Goal: Information Seeking & Learning: Learn about a topic

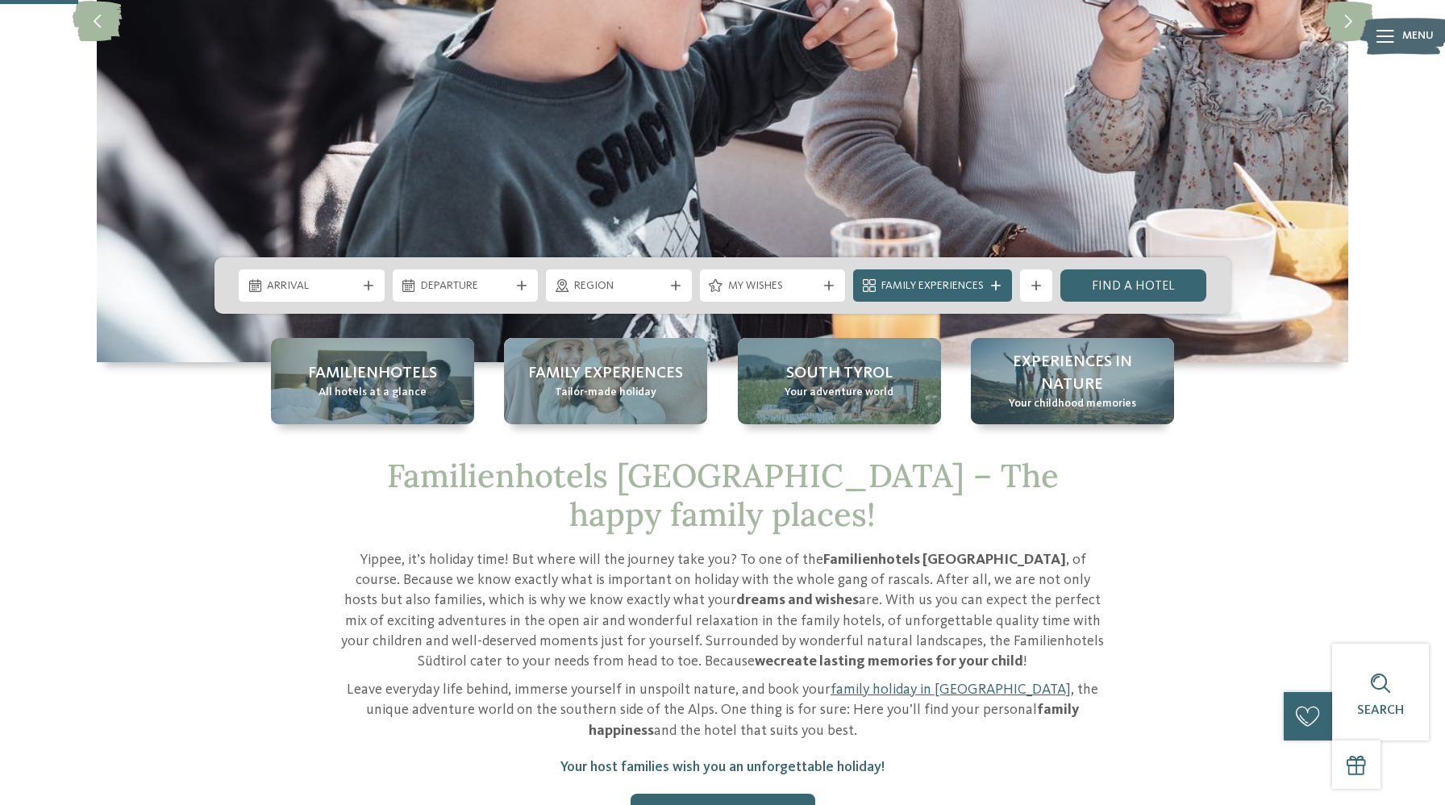
scroll to position [405, 0]
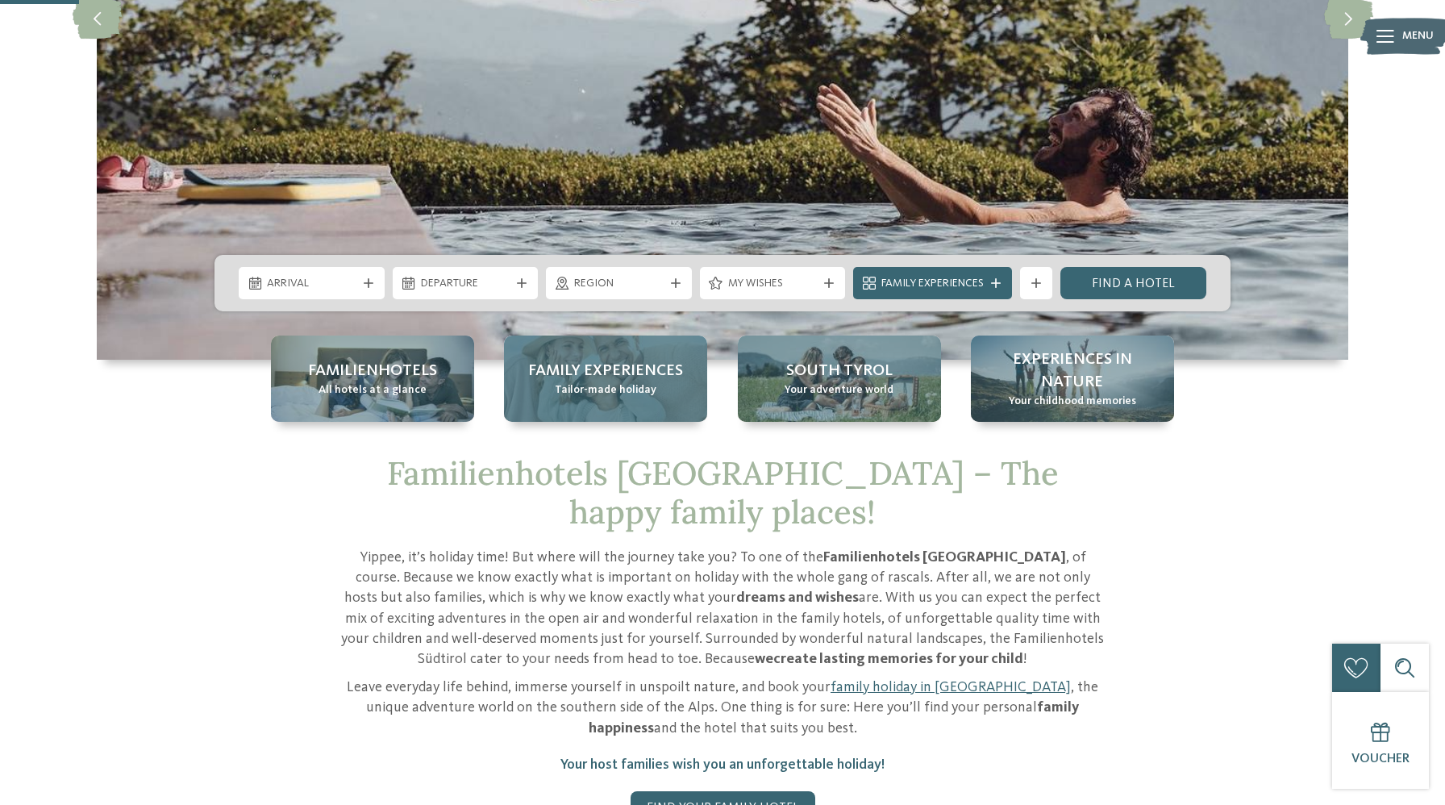
click at [582, 390] on span "Tailor-made holiday" at bounding box center [606, 390] width 102 height 16
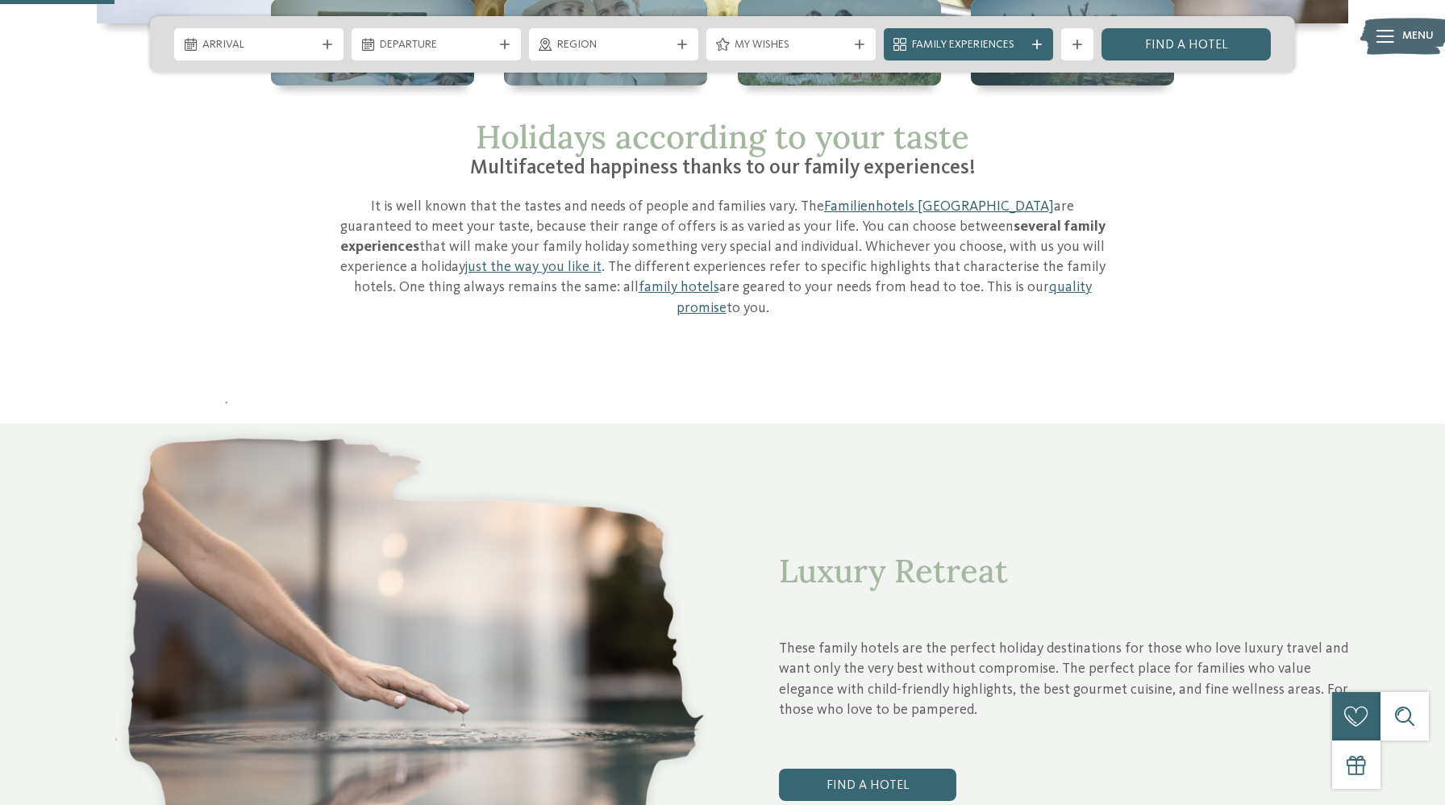
click at [836, 202] on link "Familienhotels [GEOGRAPHIC_DATA]" at bounding box center [939, 206] width 230 height 15
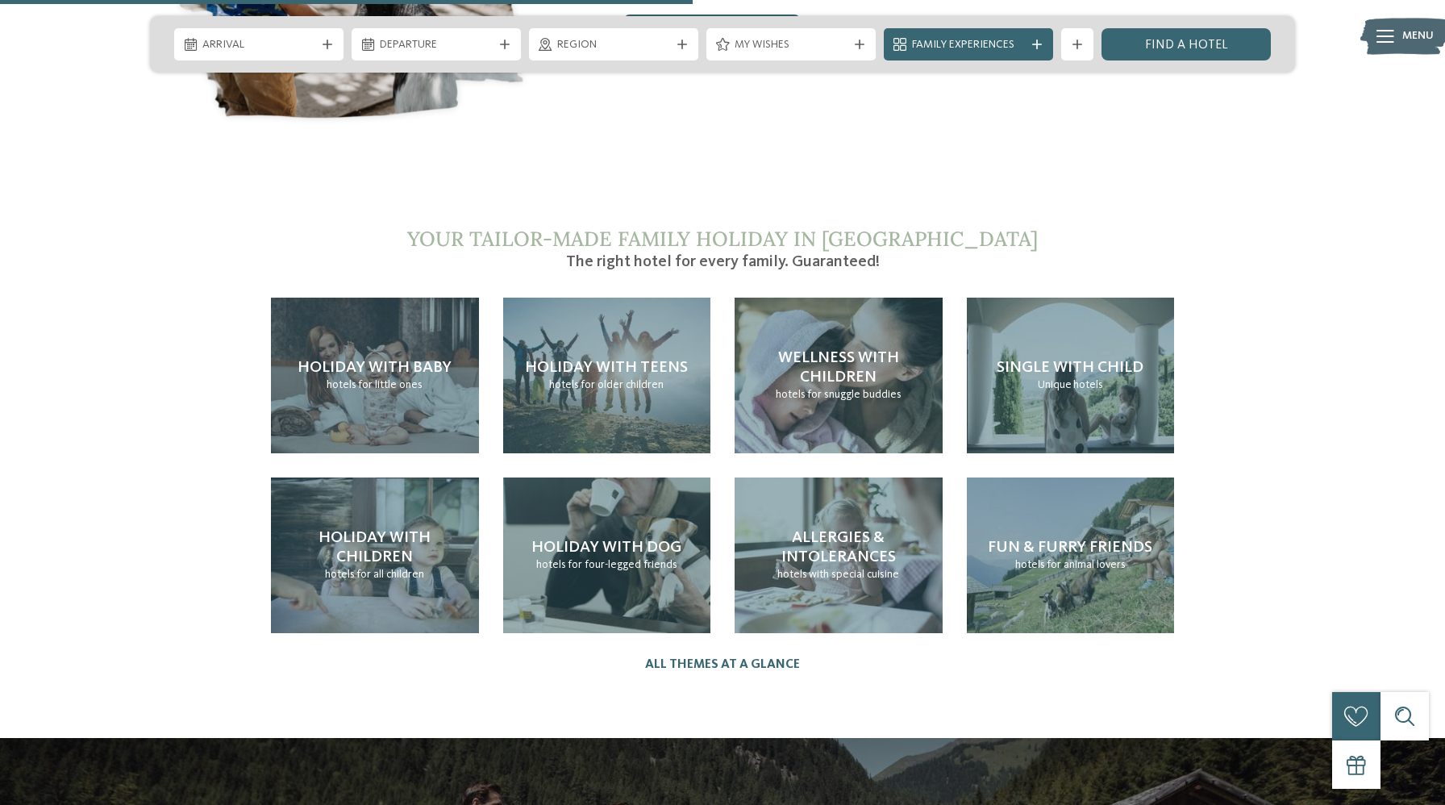
scroll to position [3512, 0]
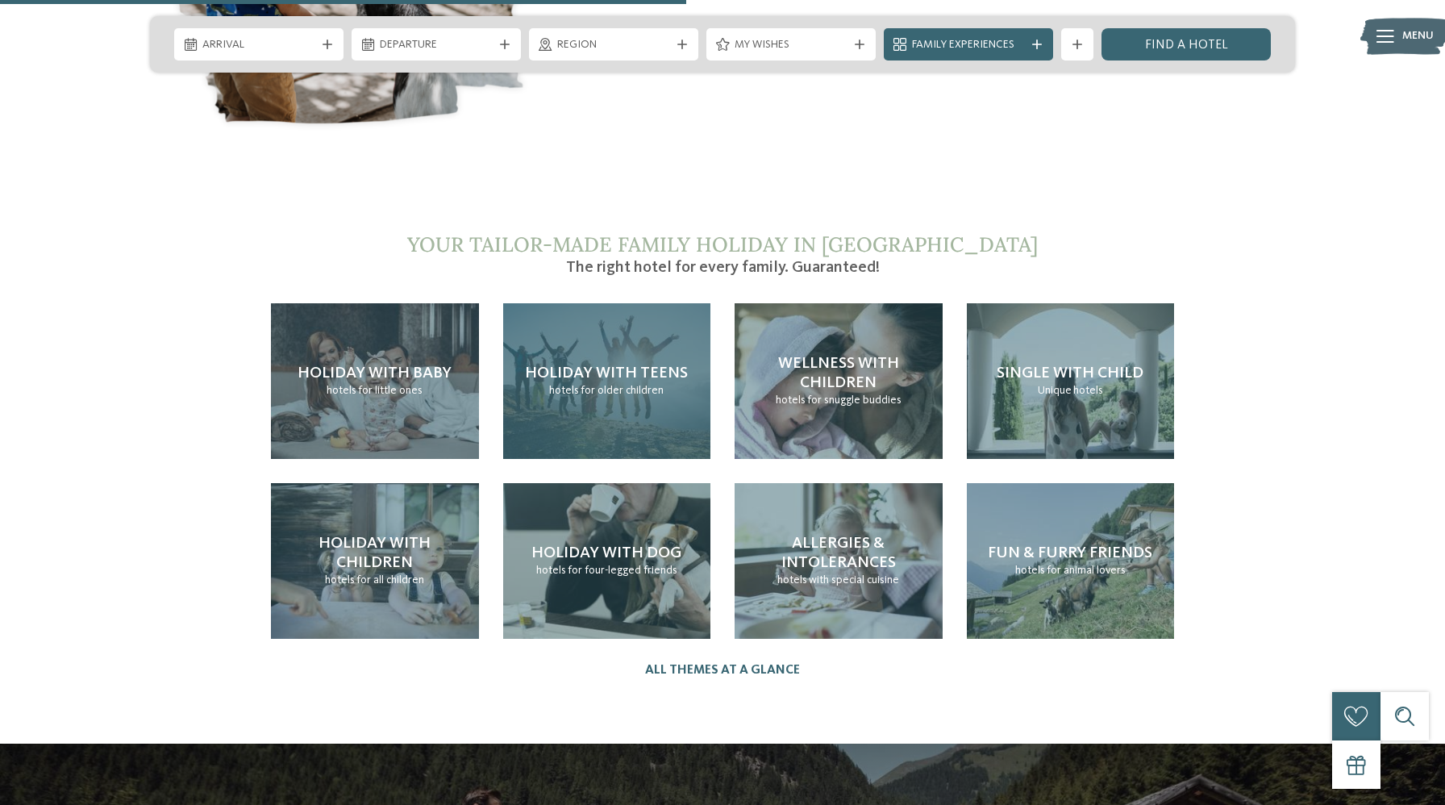
click at [600, 365] on span "Holiday with teens" at bounding box center [606, 373] width 163 height 16
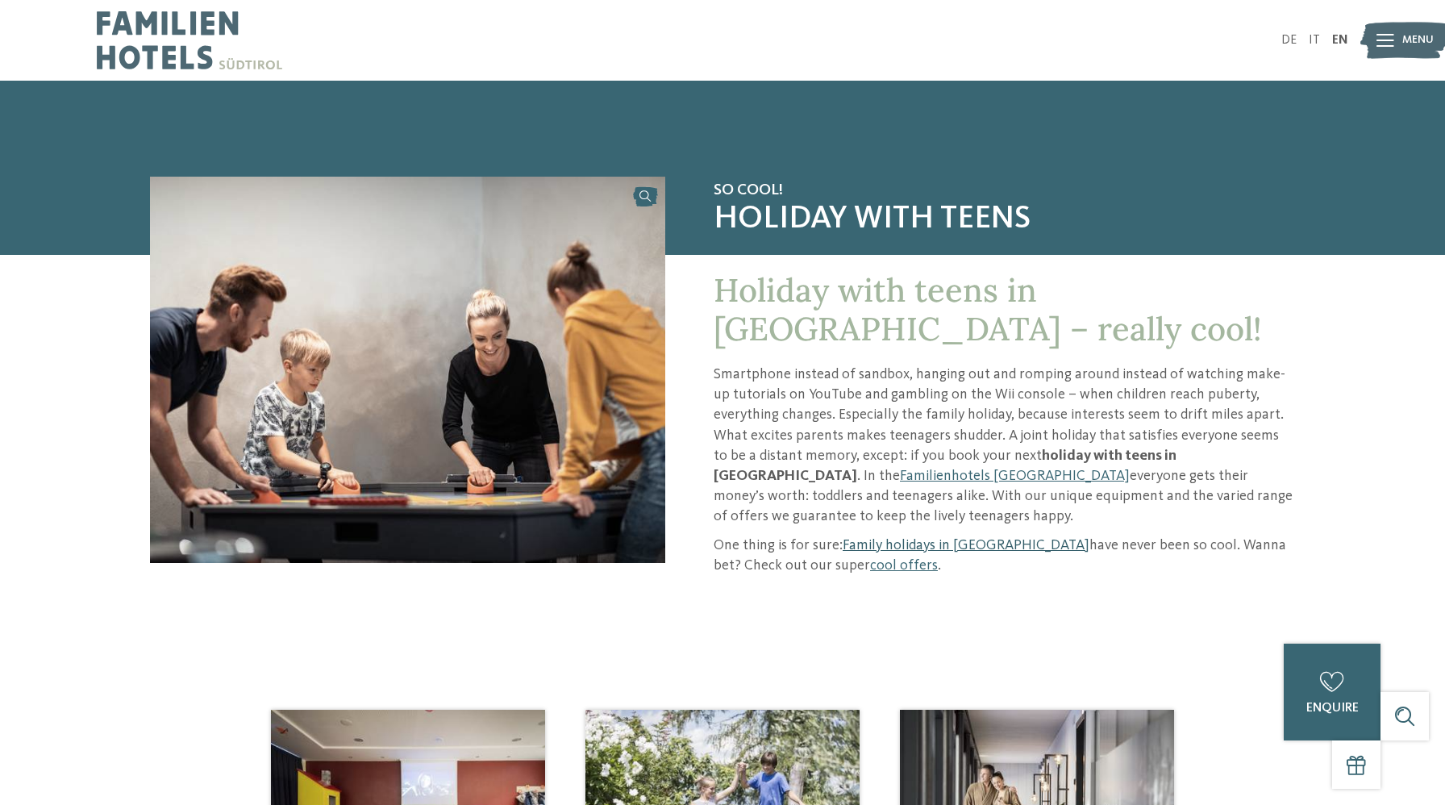
click at [954, 538] on link "Family holidays in South Tyrol" at bounding box center [966, 545] width 247 height 15
click at [924, 538] on link "Family holidays in South Tyrol" at bounding box center [966, 545] width 247 height 15
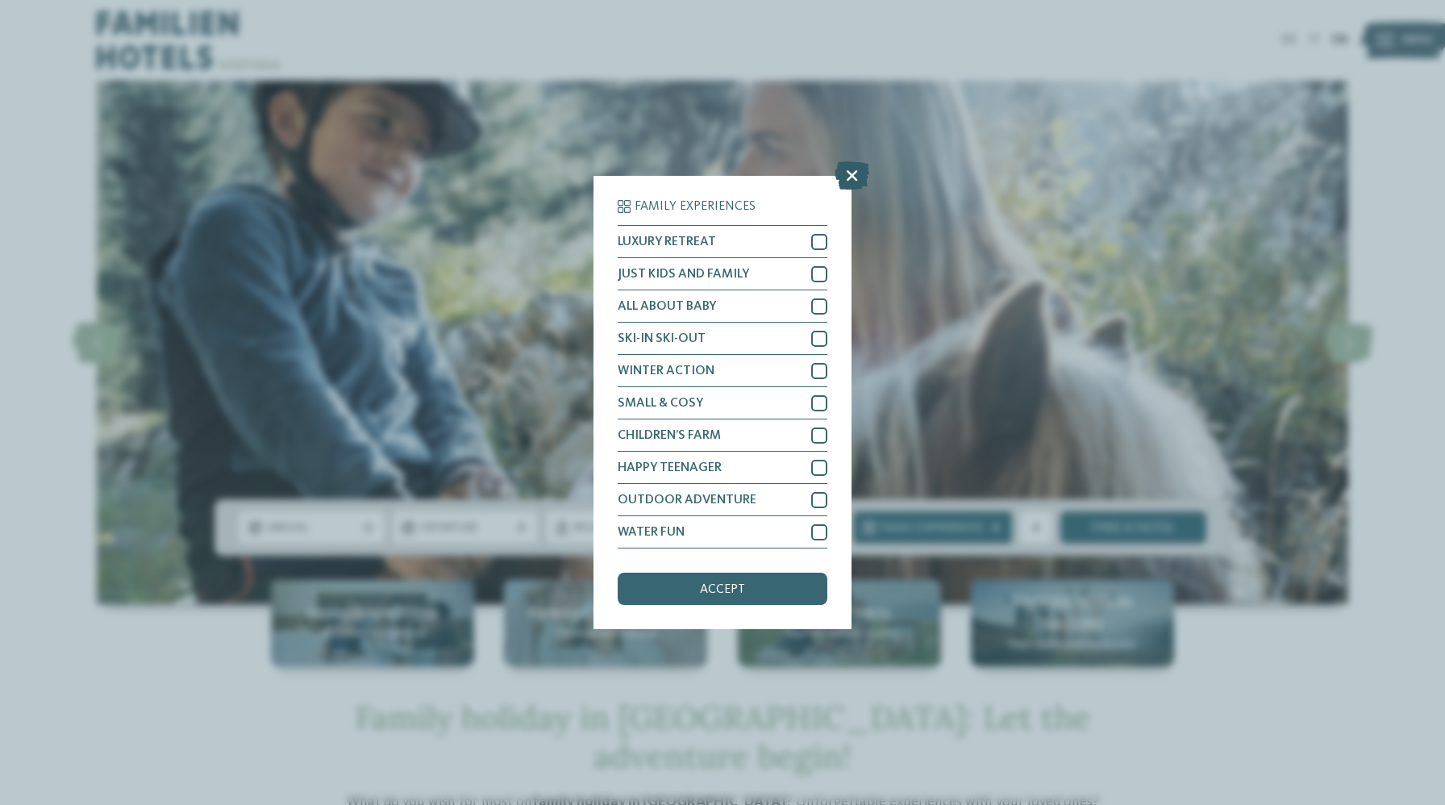
click at [845, 177] on icon at bounding box center [852, 175] width 35 height 28
